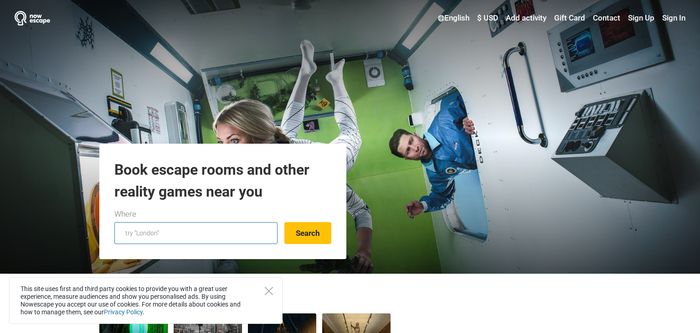
click at [163, 239] on input "text" at bounding box center [195, 233] width 163 height 22
type input "c"
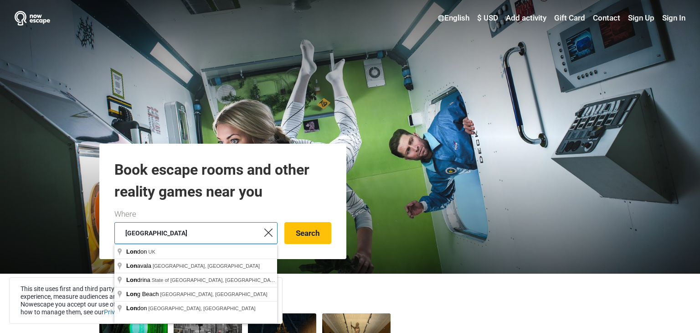
type input "london"
click at [284, 222] on button "Search" at bounding box center [307, 233] width 47 height 22
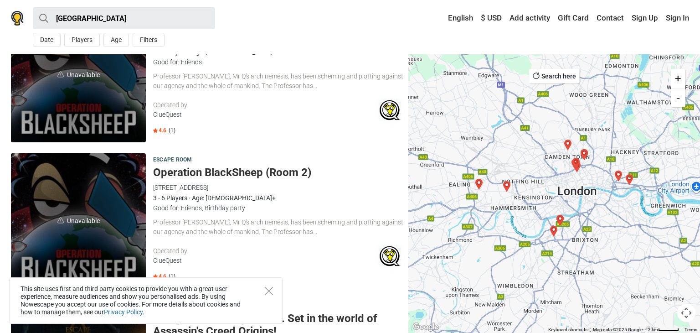
scroll to position [514, 0]
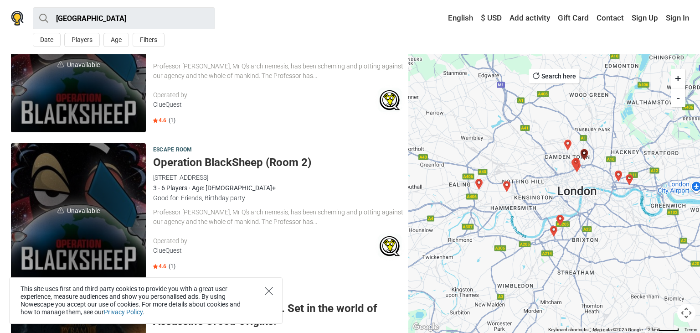
click at [270, 294] on icon "Close" at bounding box center [269, 291] width 8 height 8
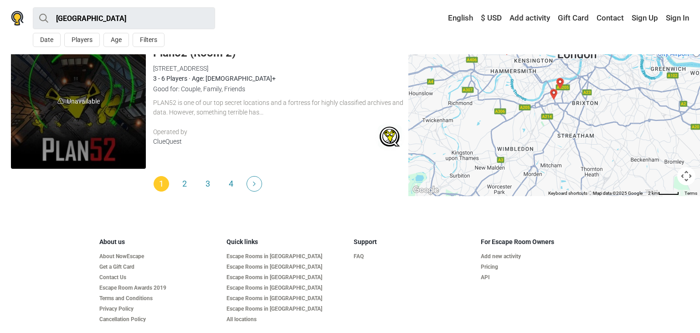
scroll to position [2855, 0]
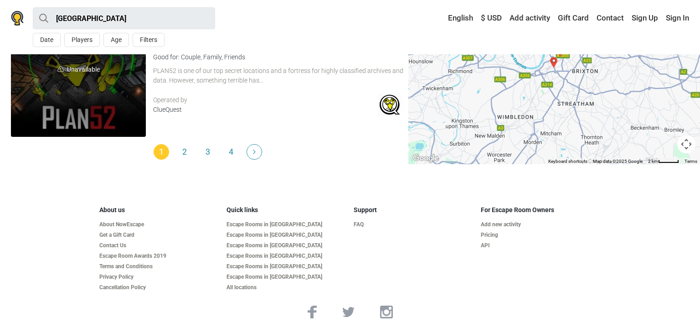
click at [255, 153] on img "Next" at bounding box center [254, 151] width 3 height 5
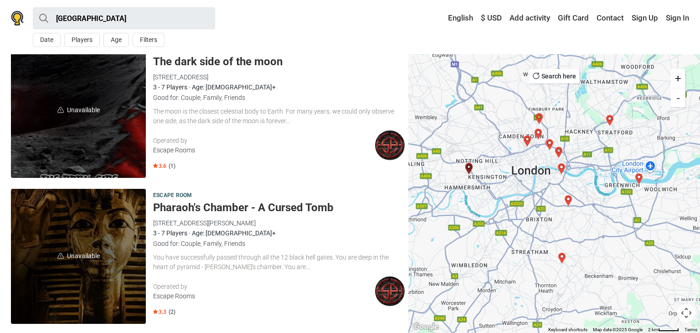
scroll to position [2842, 0]
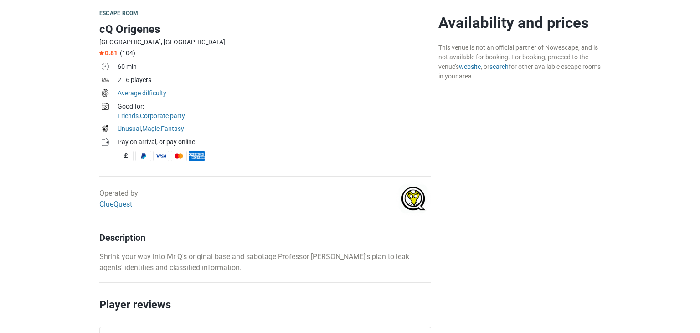
scroll to position [262, 0]
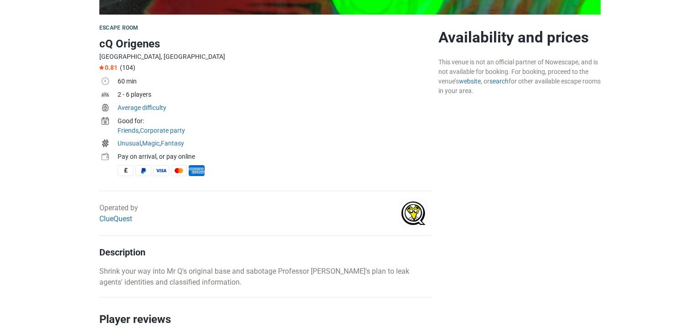
click at [110, 66] on span "0.81" at bounding box center [108, 67] width 18 height 7
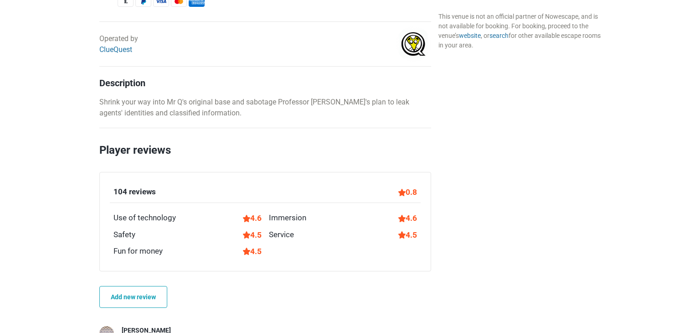
scroll to position [439, 0]
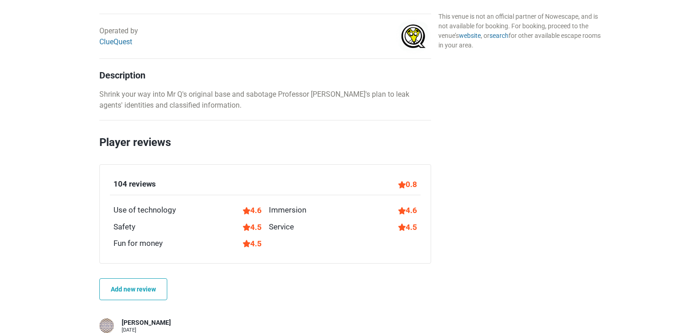
click at [135, 186] on div "104 reviews" at bounding box center [134, 184] width 42 height 12
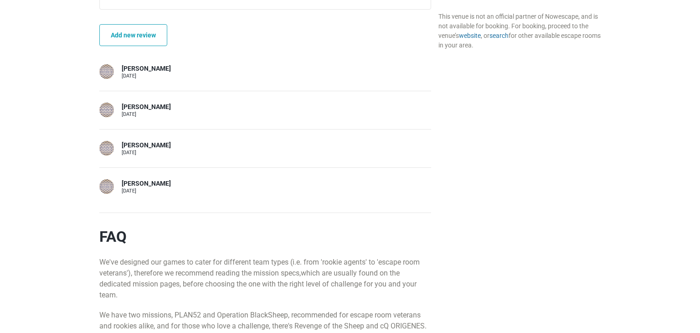
scroll to position [693, 0]
click at [105, 107] on div at bounding box center [106, 109] width 15 height 15
